Goal: Find contact information: Find contact information

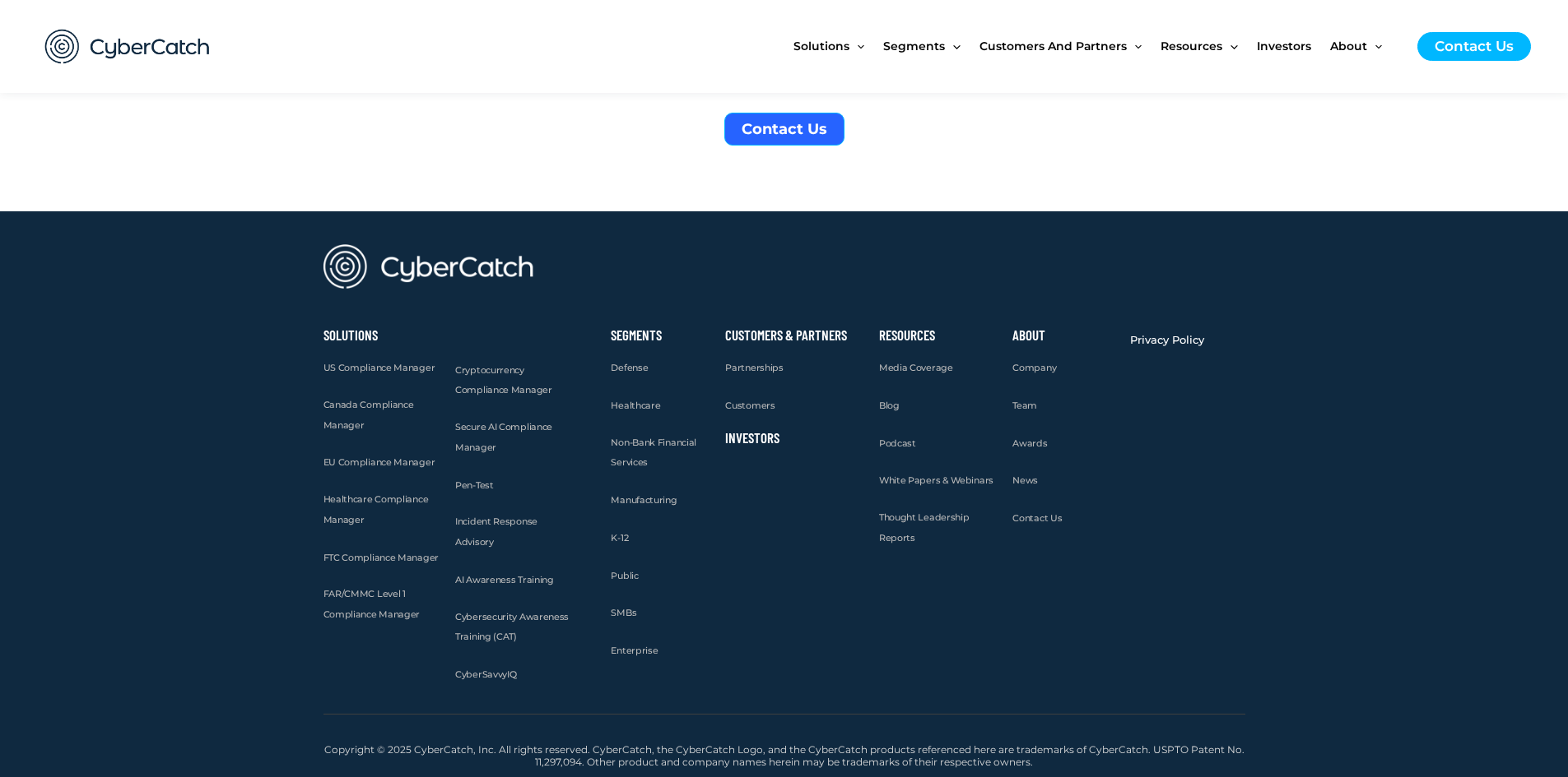
scroll to position [19826, 0]
click at [1044, 519] on span "Contact Us" at bounding box center [1037, 518] width 50 height 12
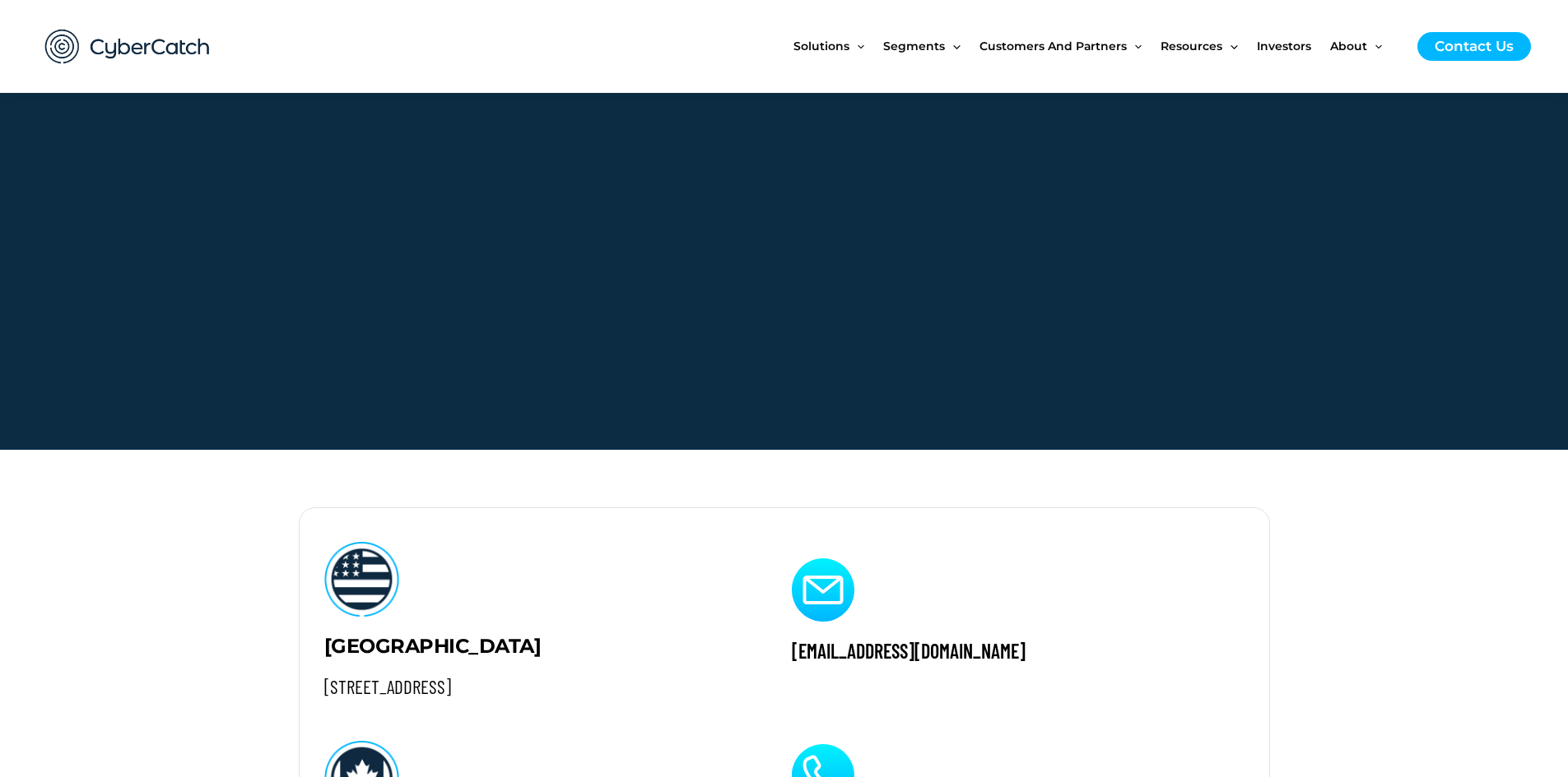
scroll to position [1426, 0]
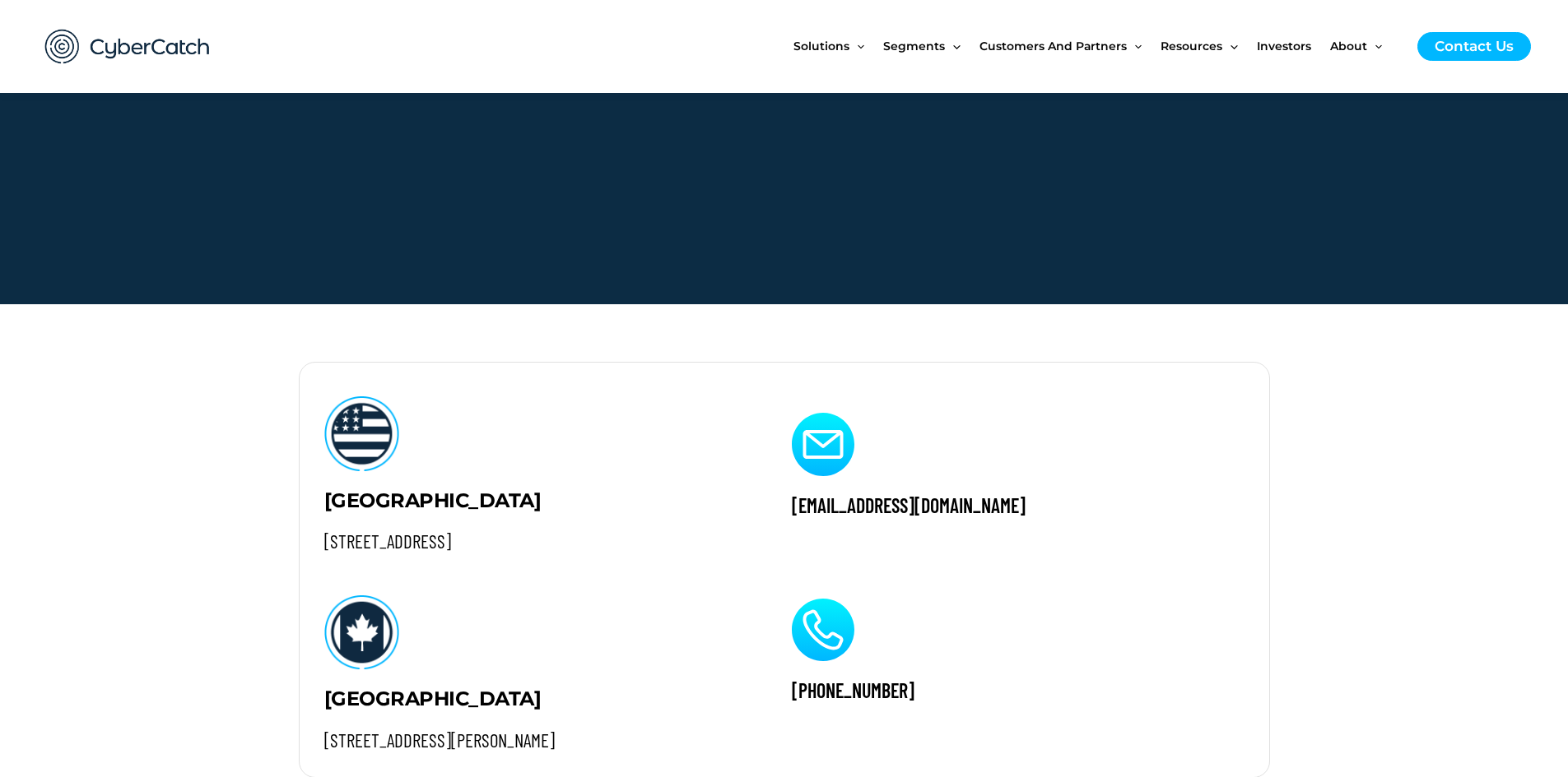
drag, startPoint x: 320, startPoint y: 630, endPoint x: 709, endPoint y: 637, distance: 389.1
click at [709, 637] on div "UNITED STATES 4445 Eastgate Mall, Suite 200 San Diego, CA 92121 CANADA 1095 Wes…" at bounding box center [533, 570] width 468 height 414
copy h2 "1095 West Pender Street, Suite 750 Vancouver, BC V6E2M6"
drag, startPoint x: 776, startPoint y: 638, endPoint x: 946, endPoint y: 642, distance: 170.0
click at [946, 642] on div "info@cybercatch.com +1 (866) 756-2923" at bounding box center [1015, 570] width 497 height 414
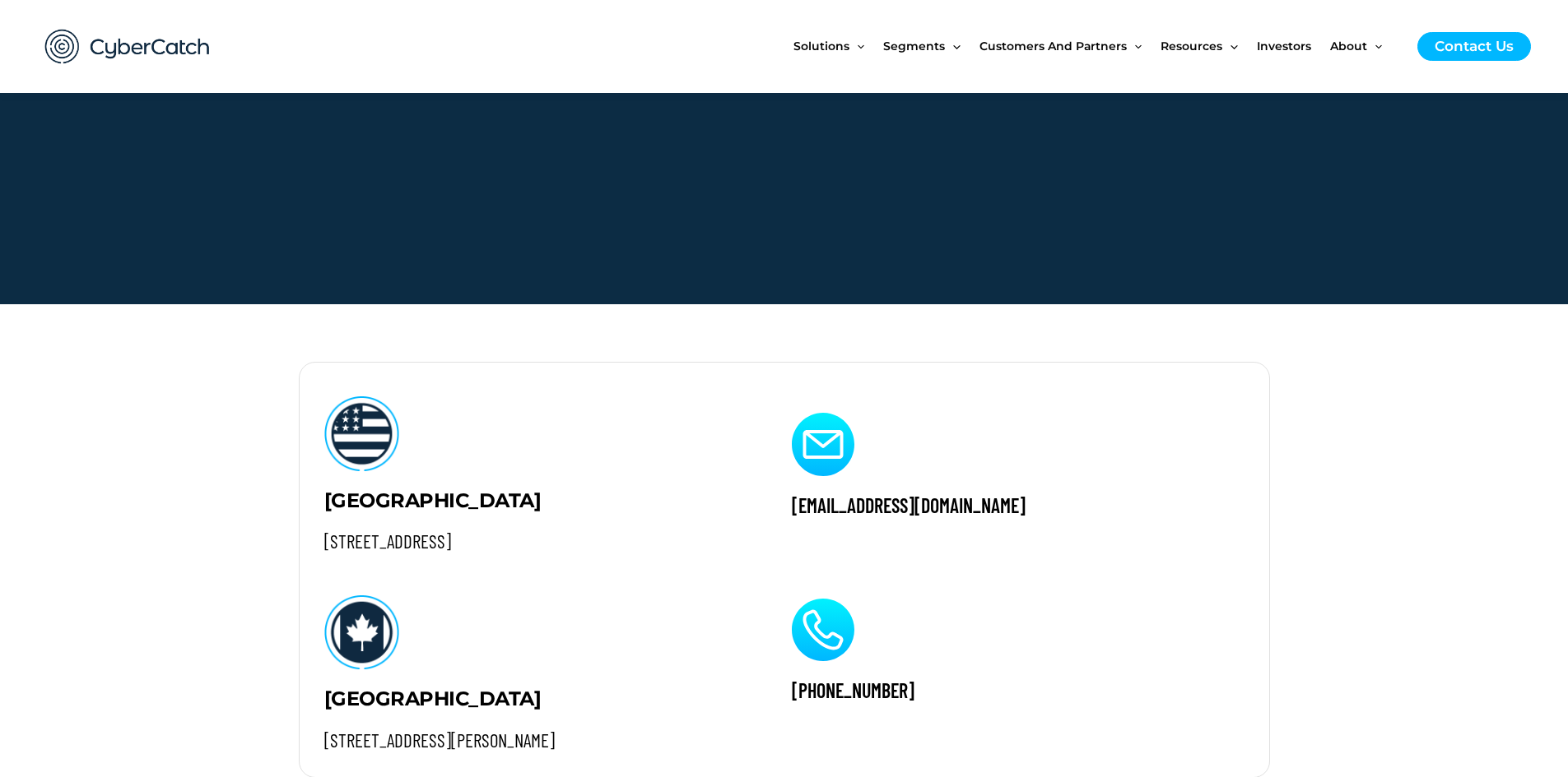
copy h2 "+1 (866) 756-2923"
drag, startPoint x: 850, startPoint y: 470, endPoint x: 1018, endPoint y: 450, distance: 169.2
click at [1018, 450] on div "info@cybercatch.com +1 (866) 756-2923" at bounding box center [1015, 570] width 497 height 414
copy h2 "info@cybercatch.com"
click at [1296, 49] on span "Investors" at bounding box center [1283, 46] width 54 height 69
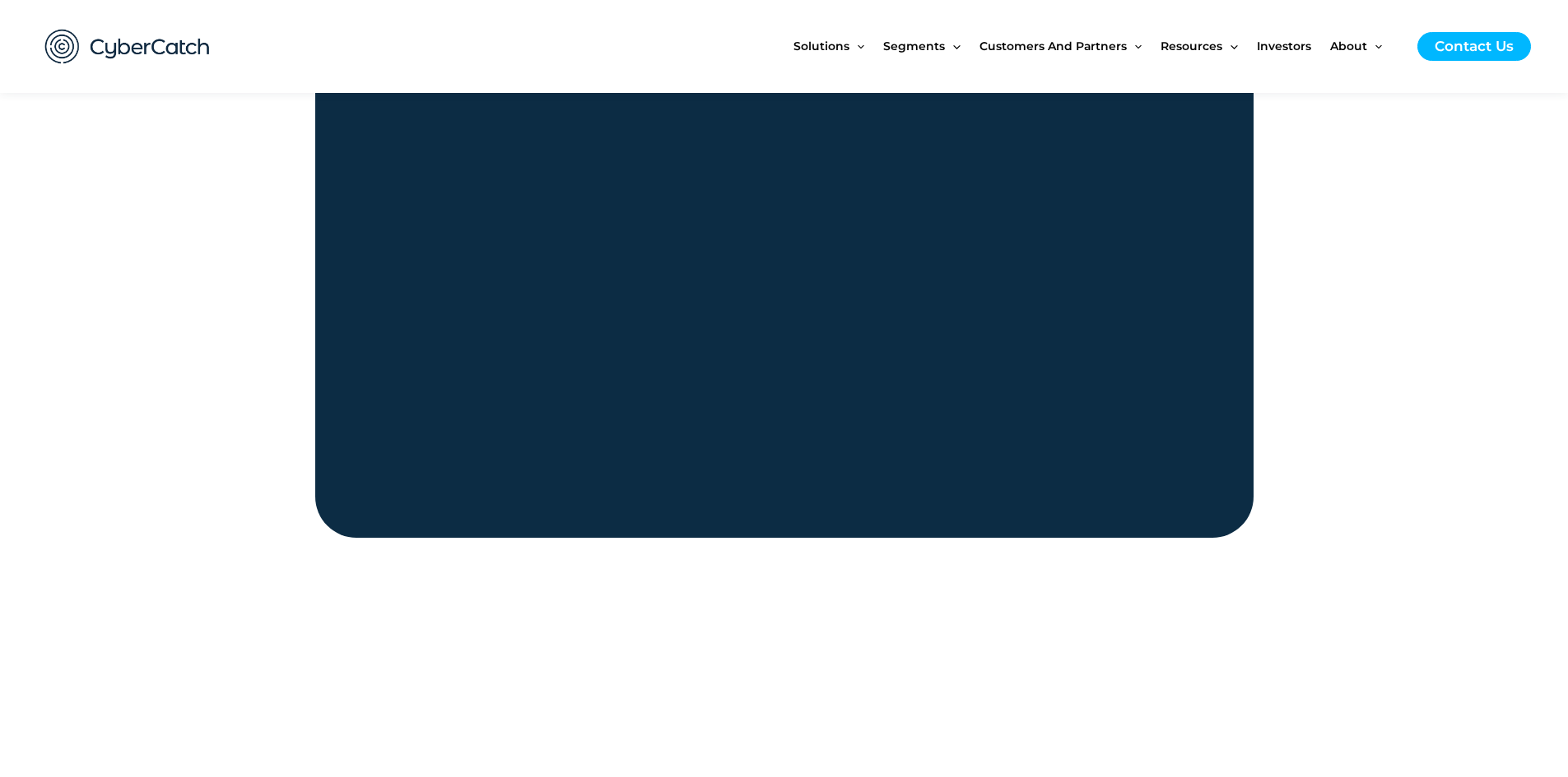
scroll to position [1865, 0]
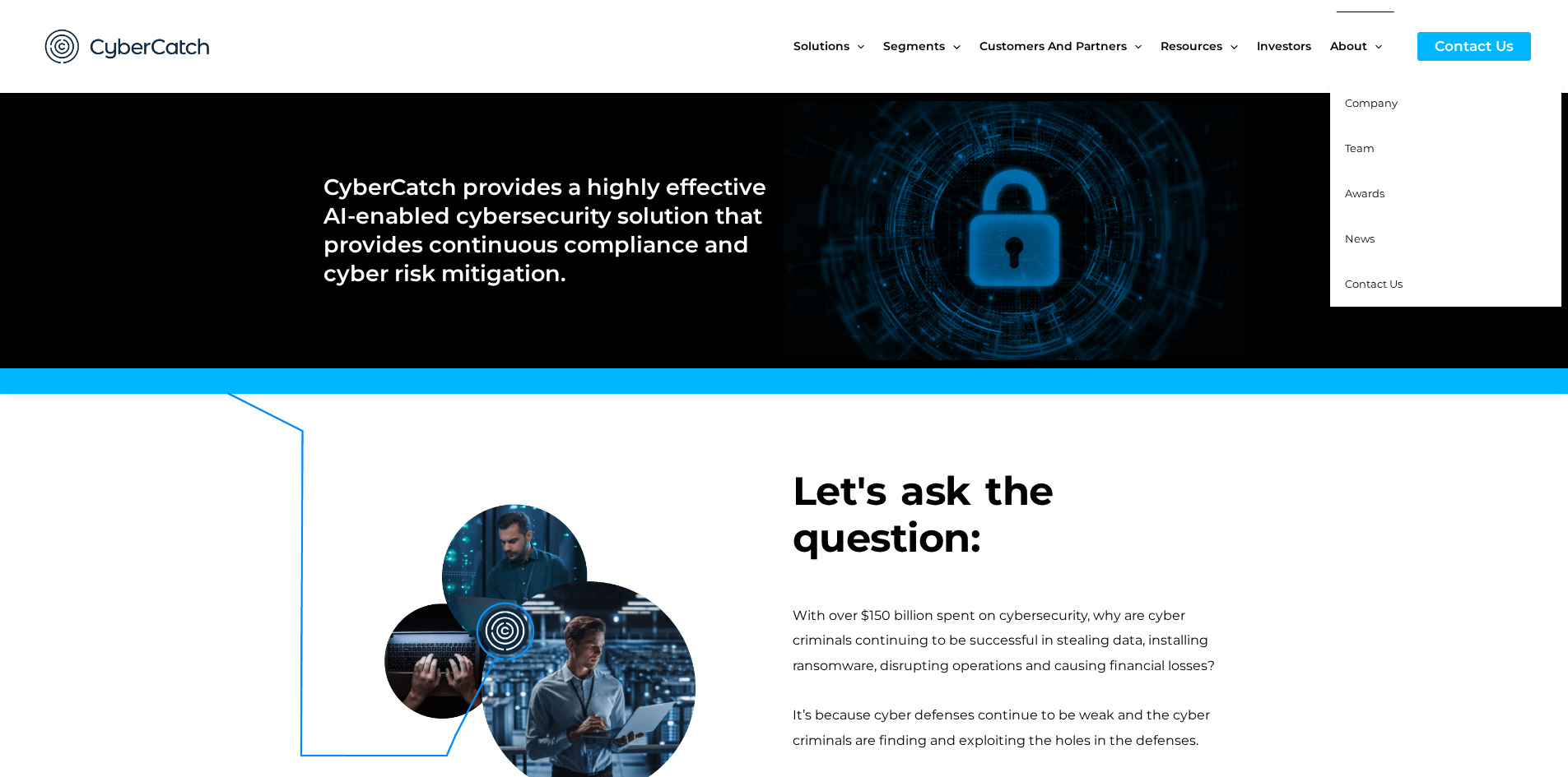
click at [1365, 195] on span "Awards" at bounding box center [1364, 193] width 40 height 13
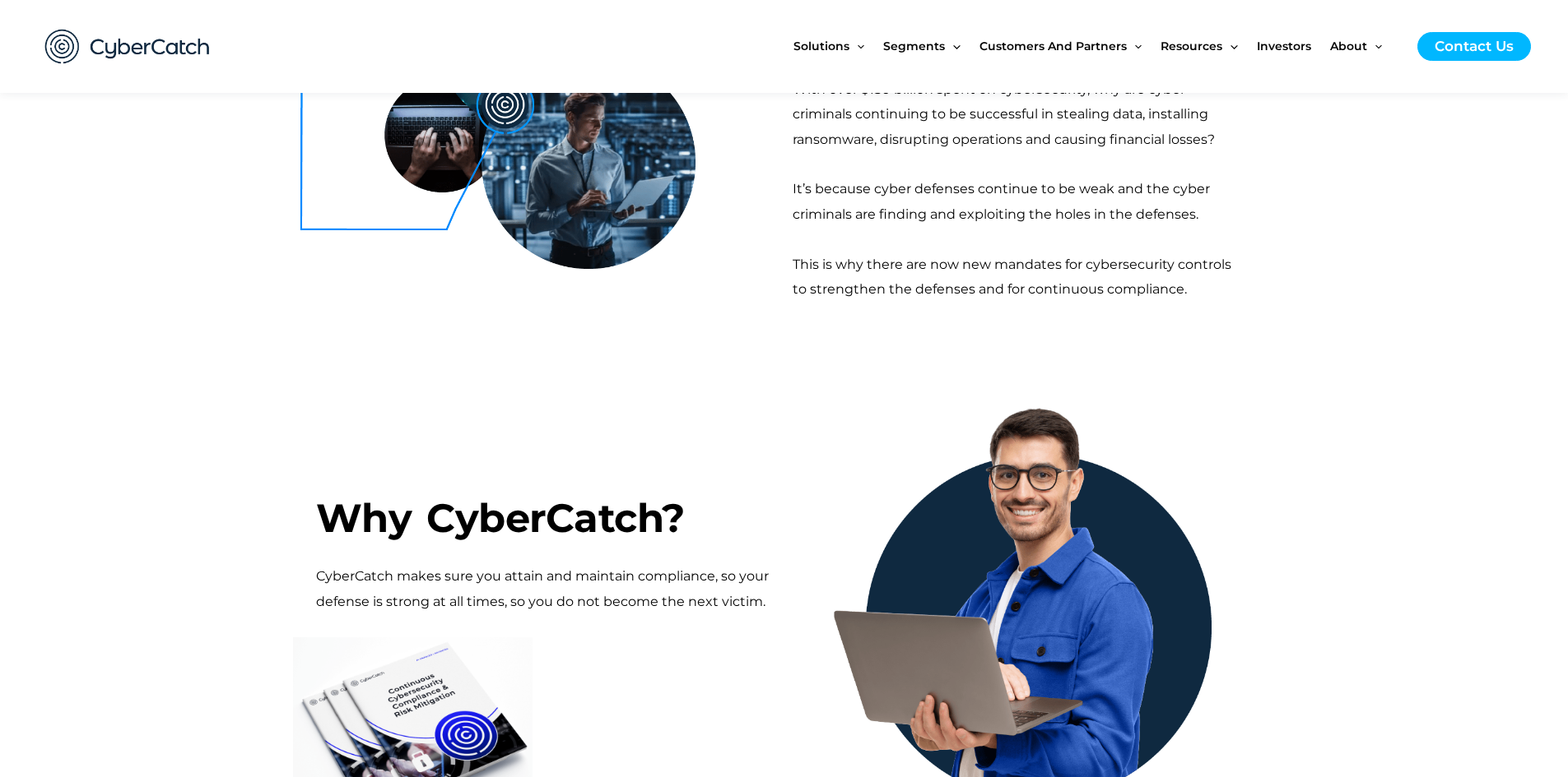
scroll to position [741, 0]
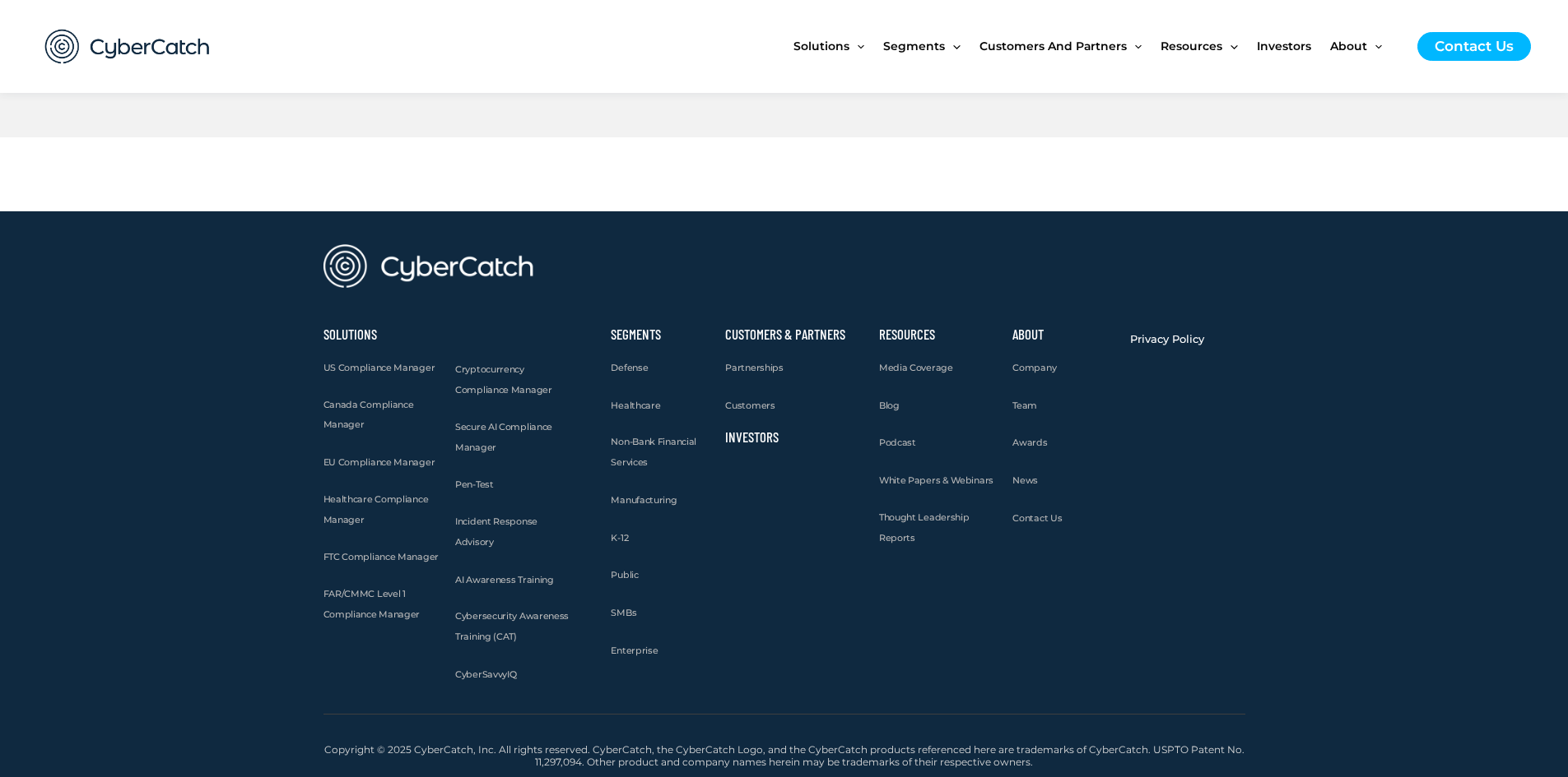
scroll to position [4143, 0]
